Goal: Task Accomplishment & Management: Complete application form

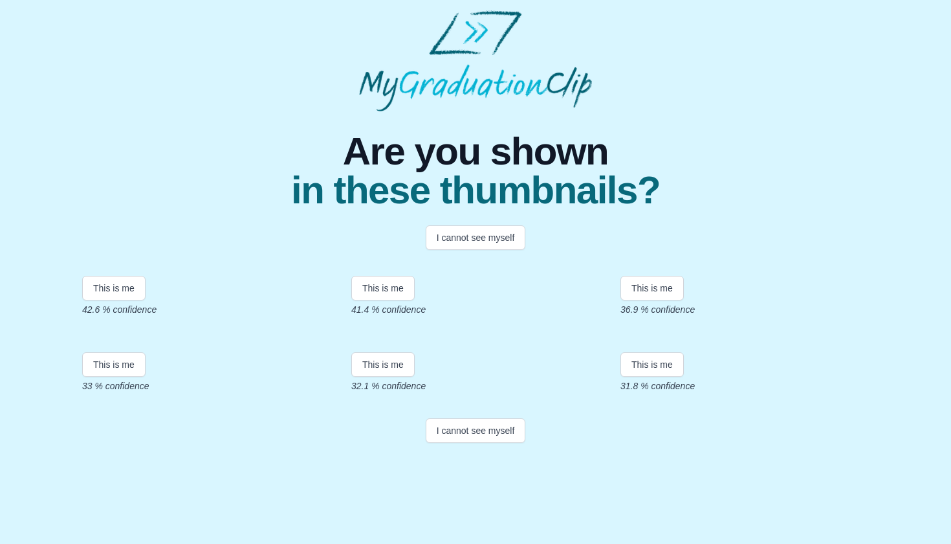
scroll to position [194, 0]
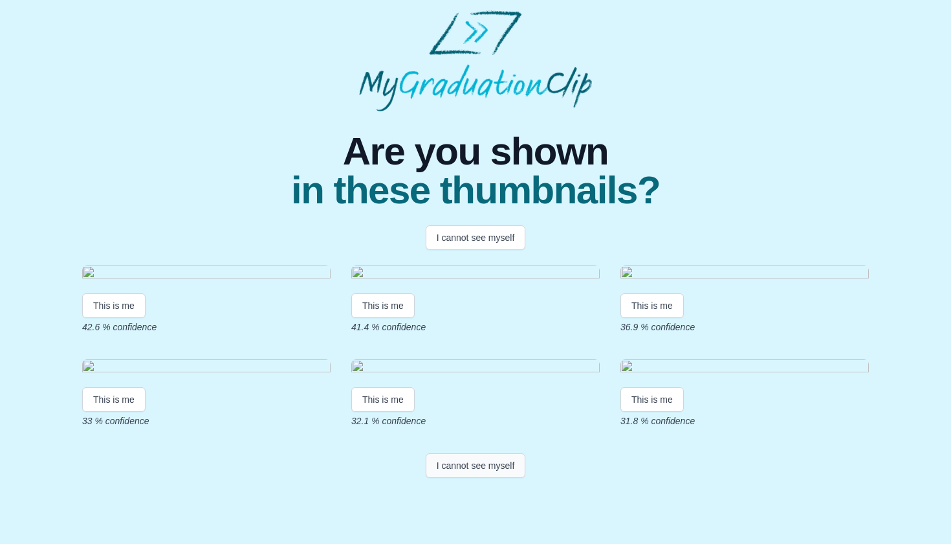
click at [497, 478] on button "I cannot see myself" at bounding box center [476, 465] width 100 height 25
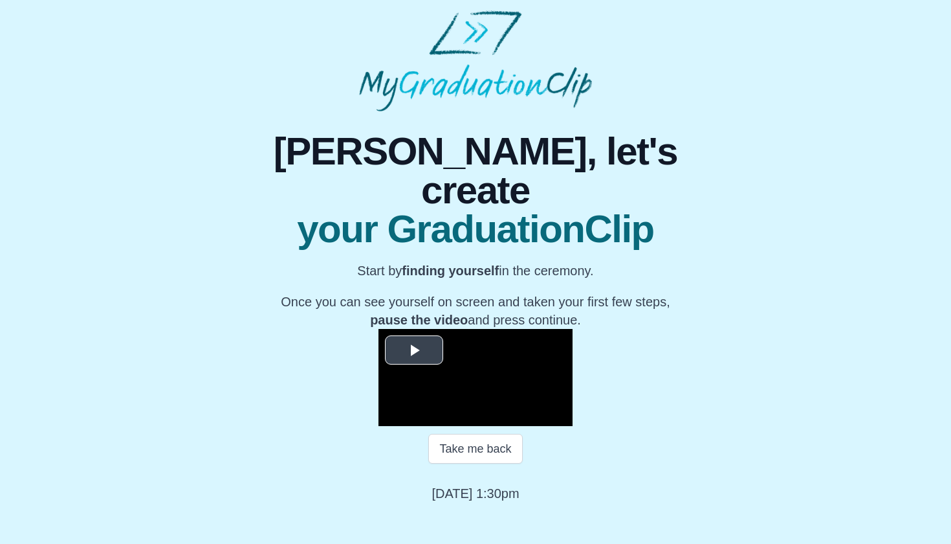
click at [414, 350] on span "Video Player" at bounding box center [414, 350] width 0 height 0
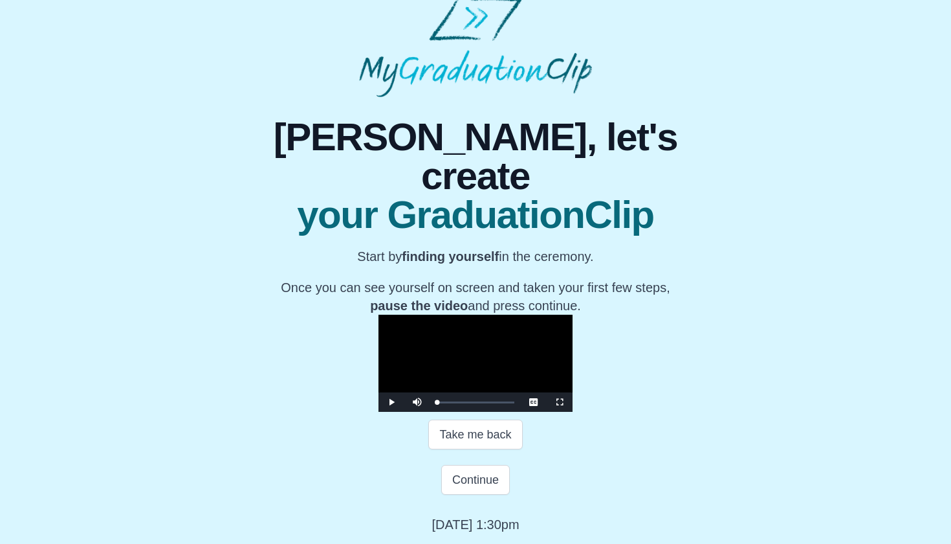
click at [573, 403] on video "Video Player" at bounding box center [476, 363] width 194 height 97
click at [392, 402] on span "Video Player" at bounding box center [392, 402] width 0 height 0
click at [560, 402] on span "Video Player" at bounding box center [560, 402] width 0 height 0
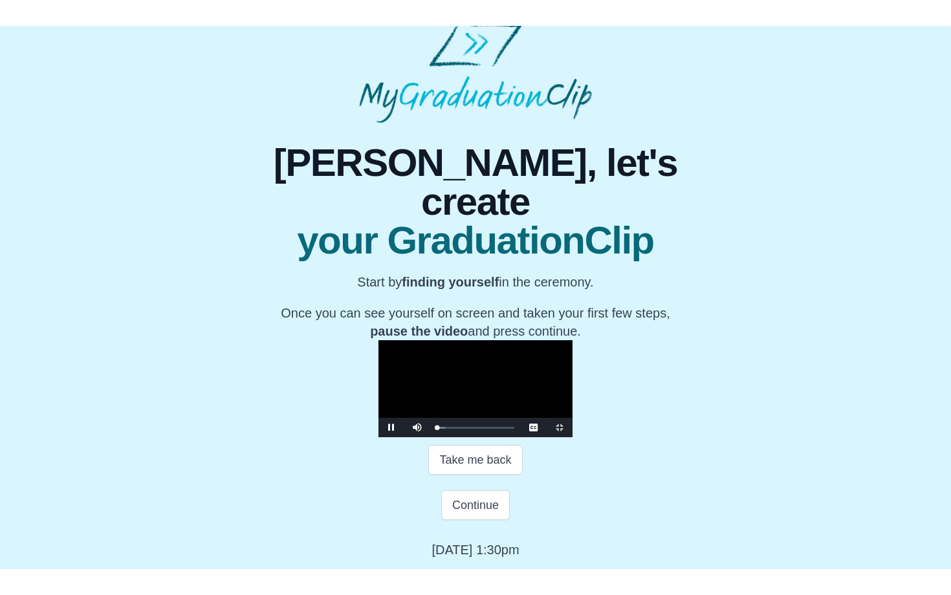
scroll to position [0, 0]
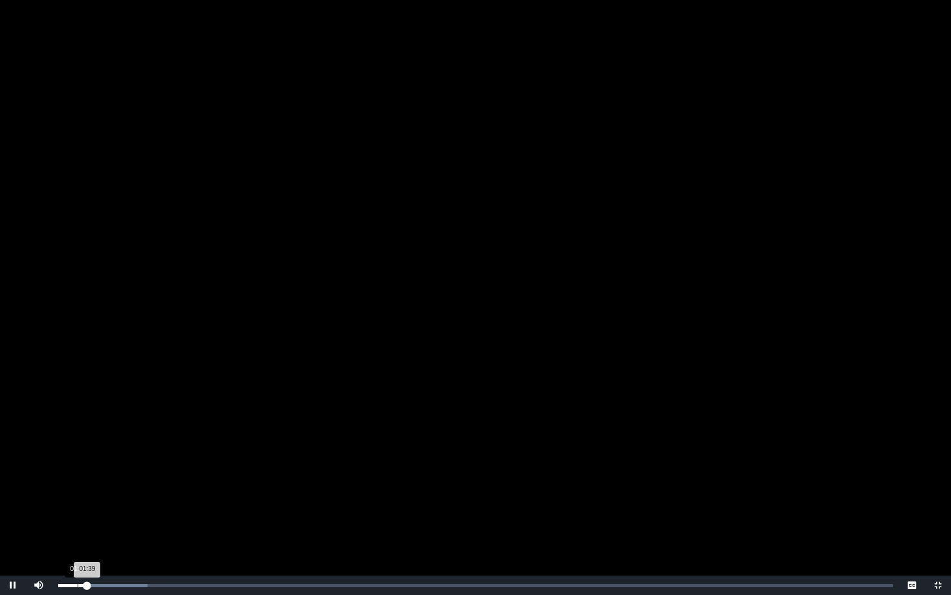
click at [77, 543] on div "01:39 Progress : 0%" at bounding box center [72, 585] width 29 height 3
click at [69, 543] on div "Loaded : 0% 00:35 00:35 Progress : 0%" at bounding box center [476, 585] width 848 height 19
click at [938, 543] on span "Video Player" at bounding box center [938, 586] width 0 height 0
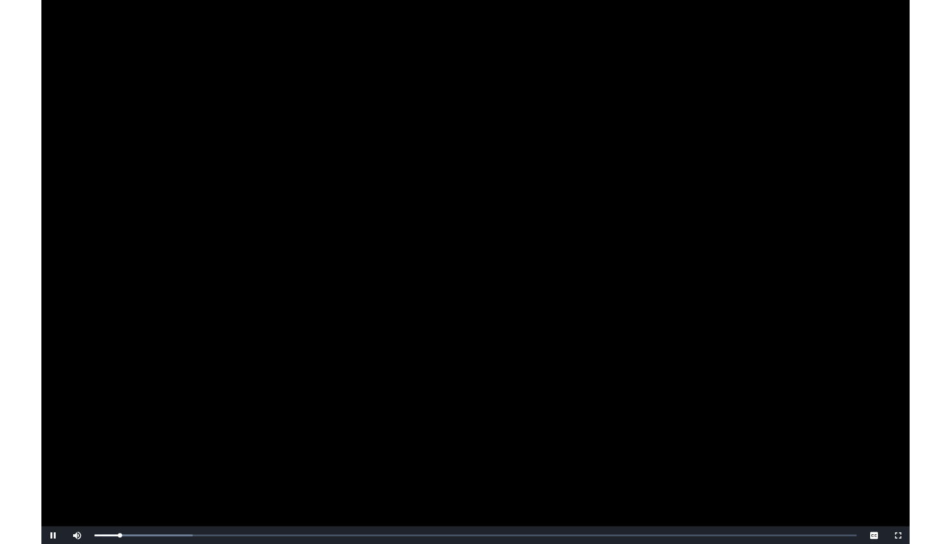
scroll to position [94, 0]
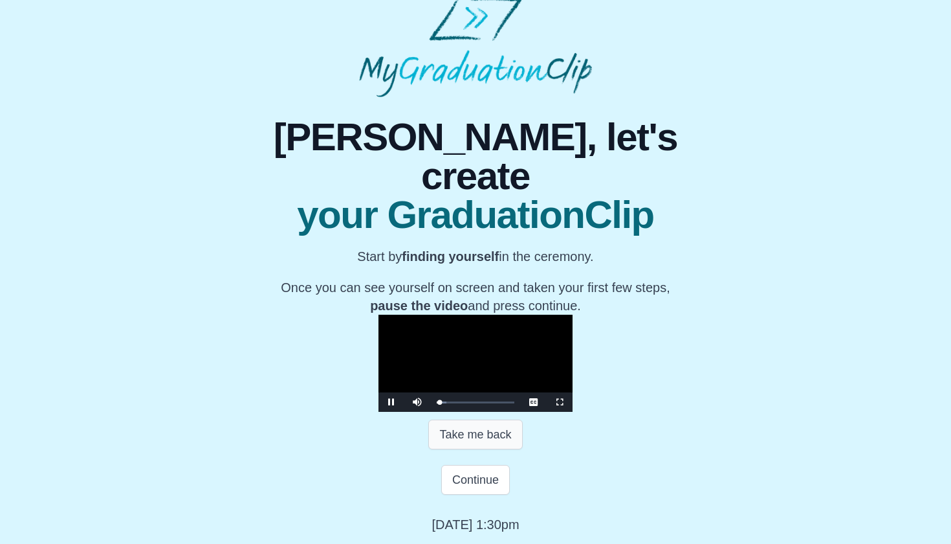
click at [493, 449] on button "Take me back" at bounding box center [475, 434] width 94 height 30
